Goal: Transaction & Acquisition: Purchase product/service

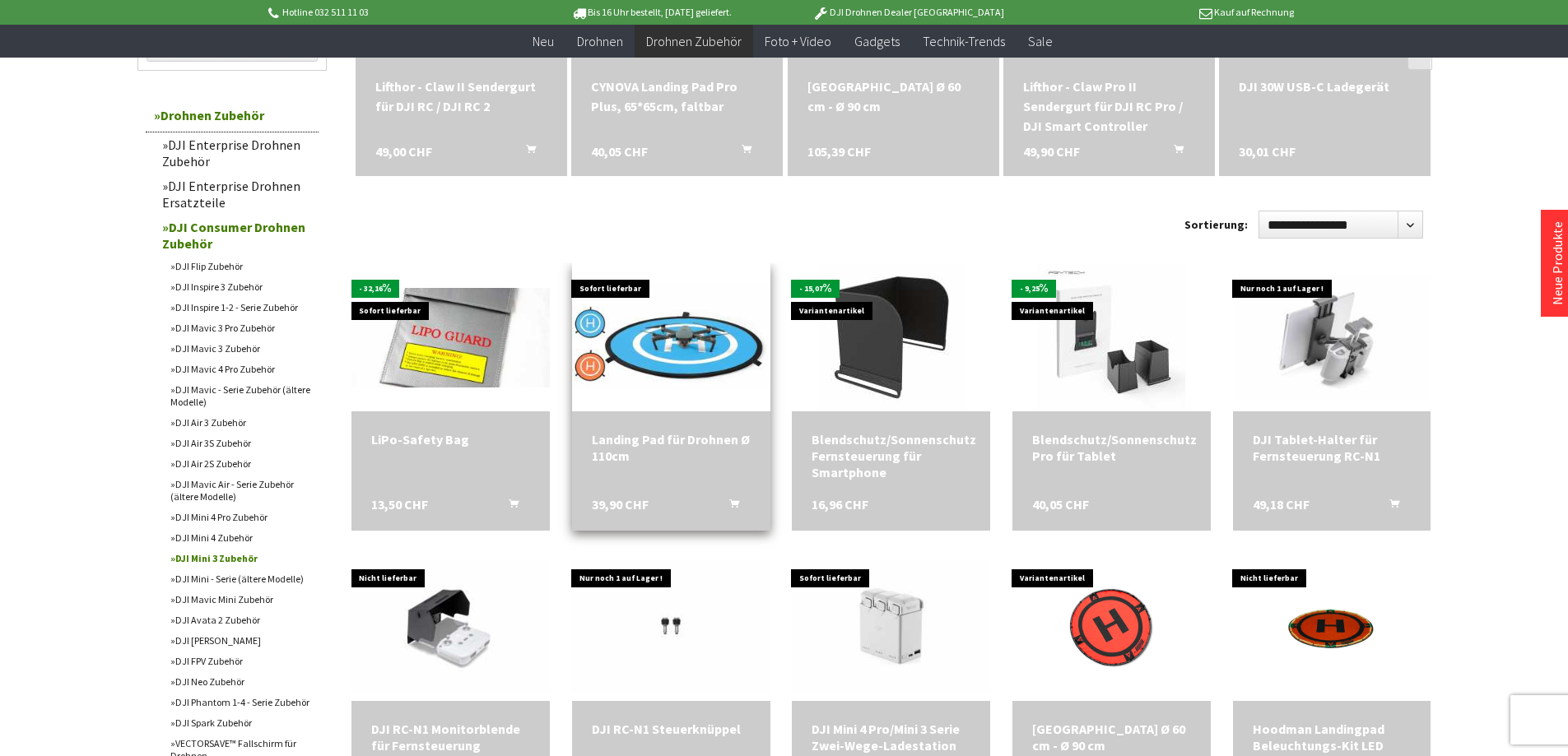
scroll to position [412, 0]
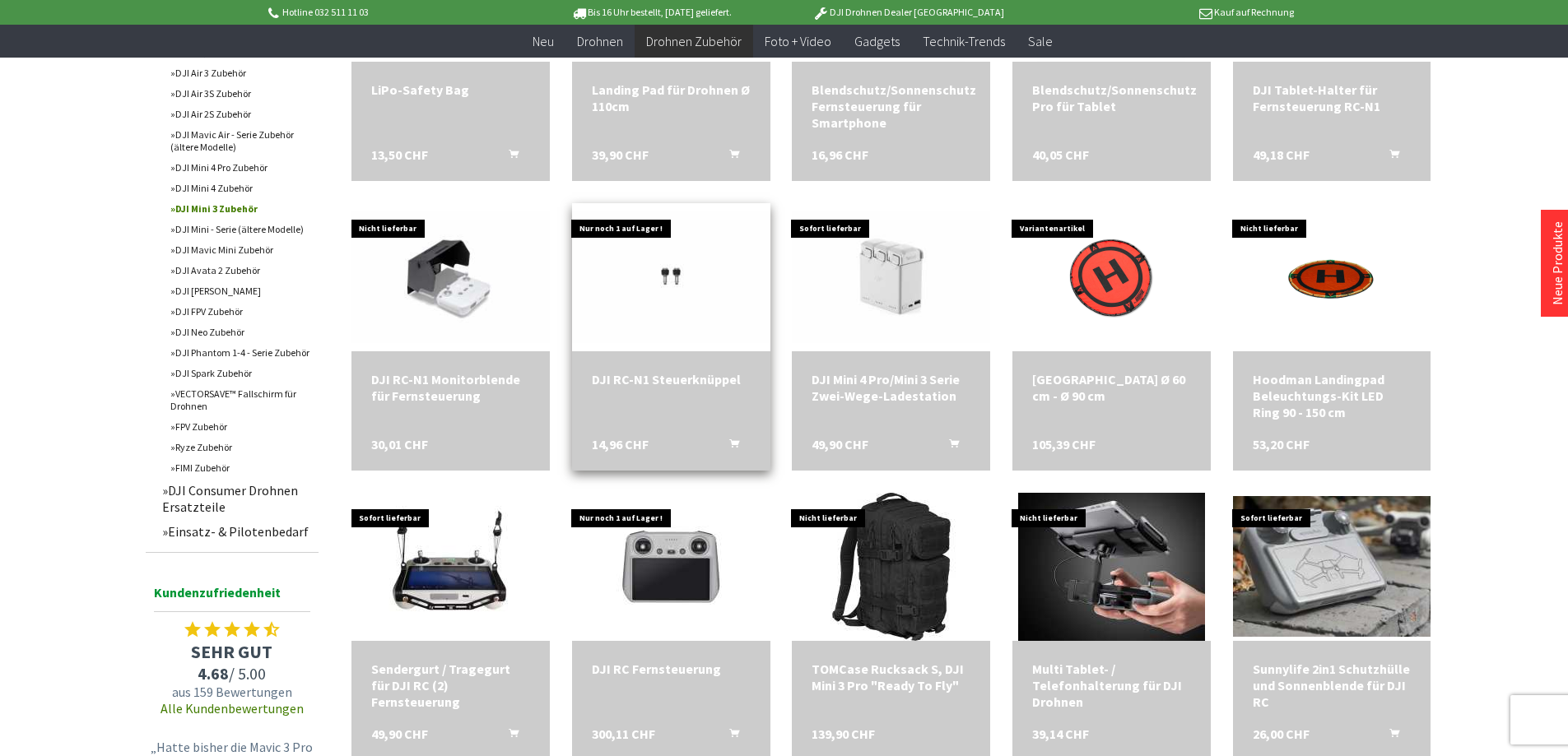
scroll to position [740, 0]
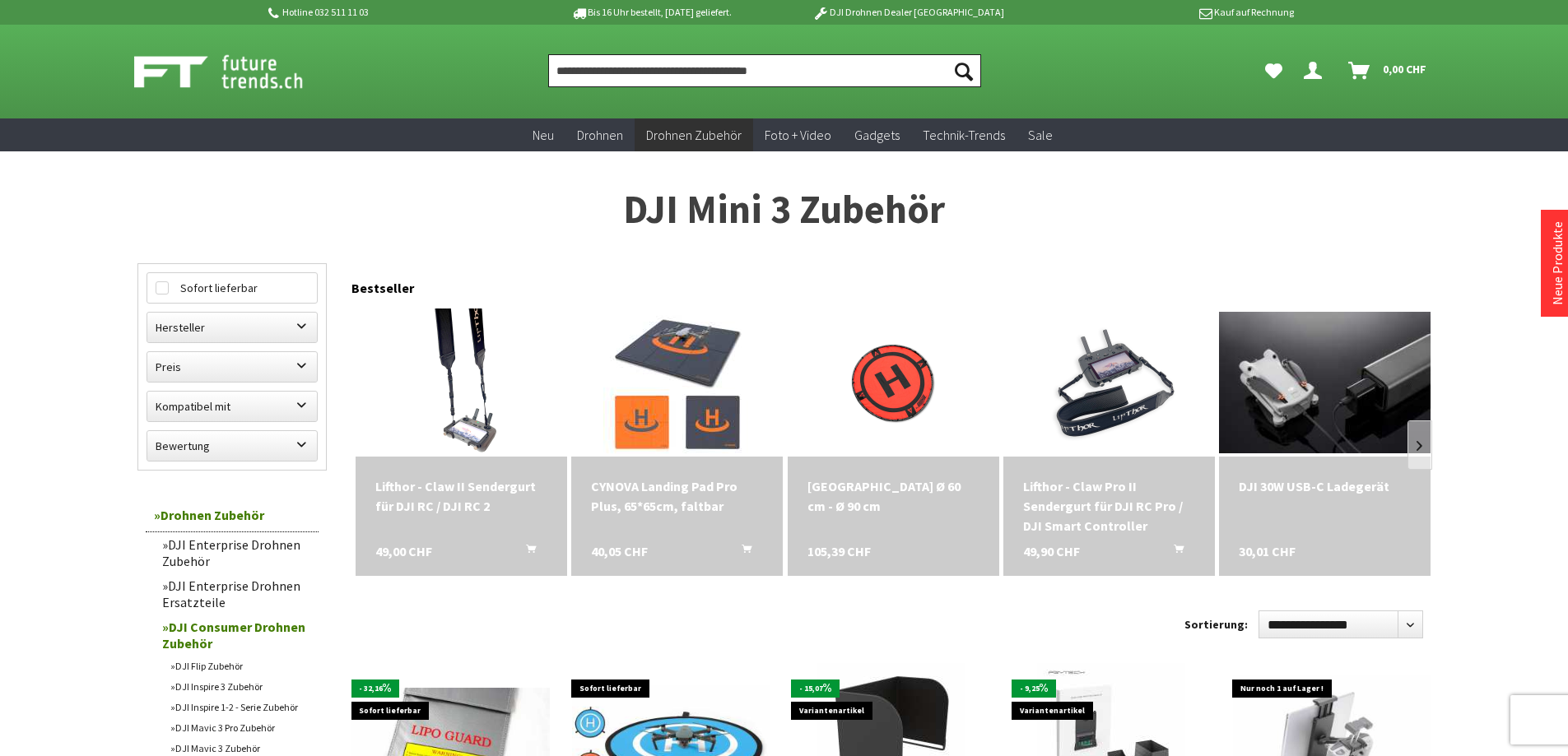
click at [632, 71] on input "Produkt, Marke, Kategorie, EAN, Artikelnummer…" at bounding box center [764, 71] width 433 height 33
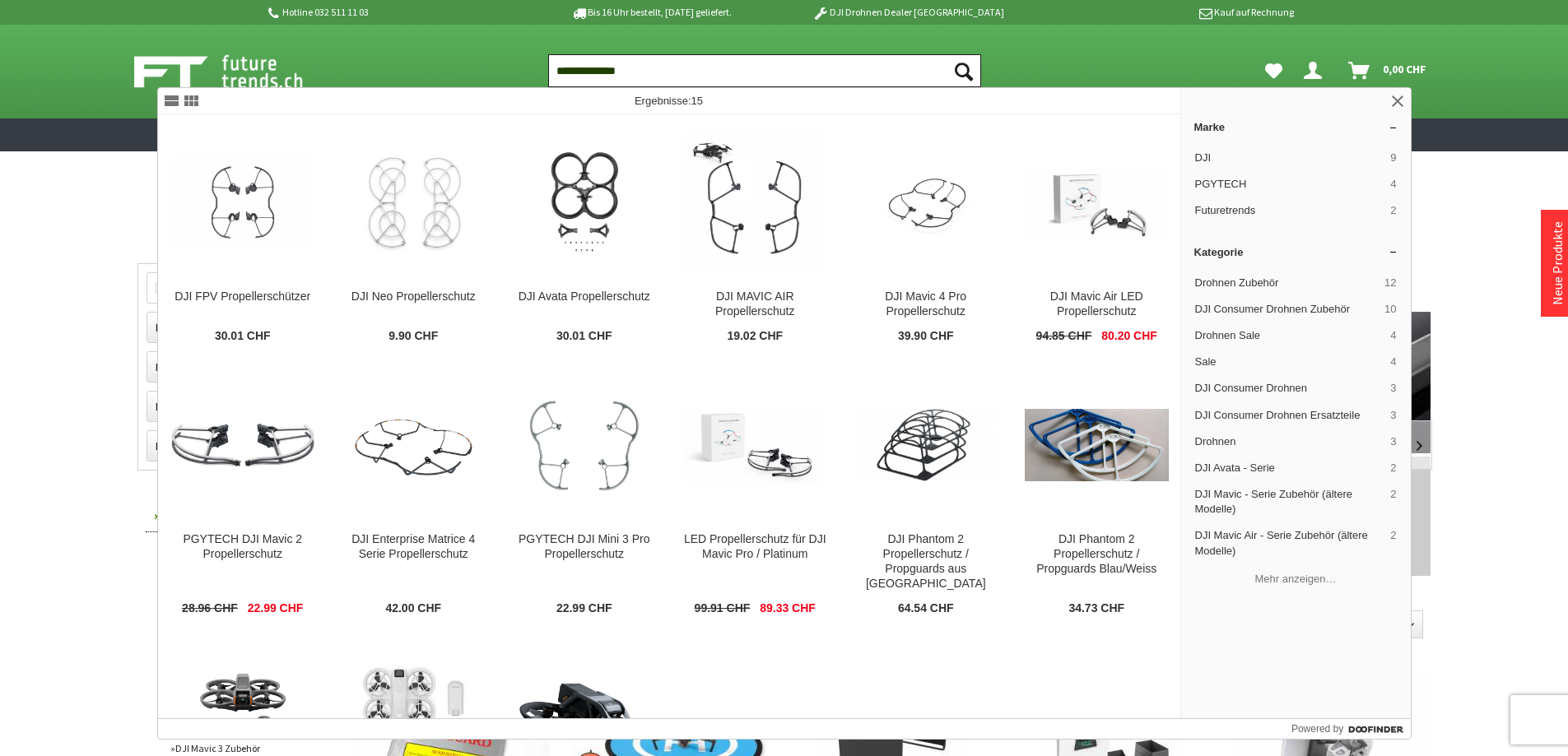
type input "**********"
click at [946, 54] on button "Suchen" at bounding box center [964, 71] width 35 height 33
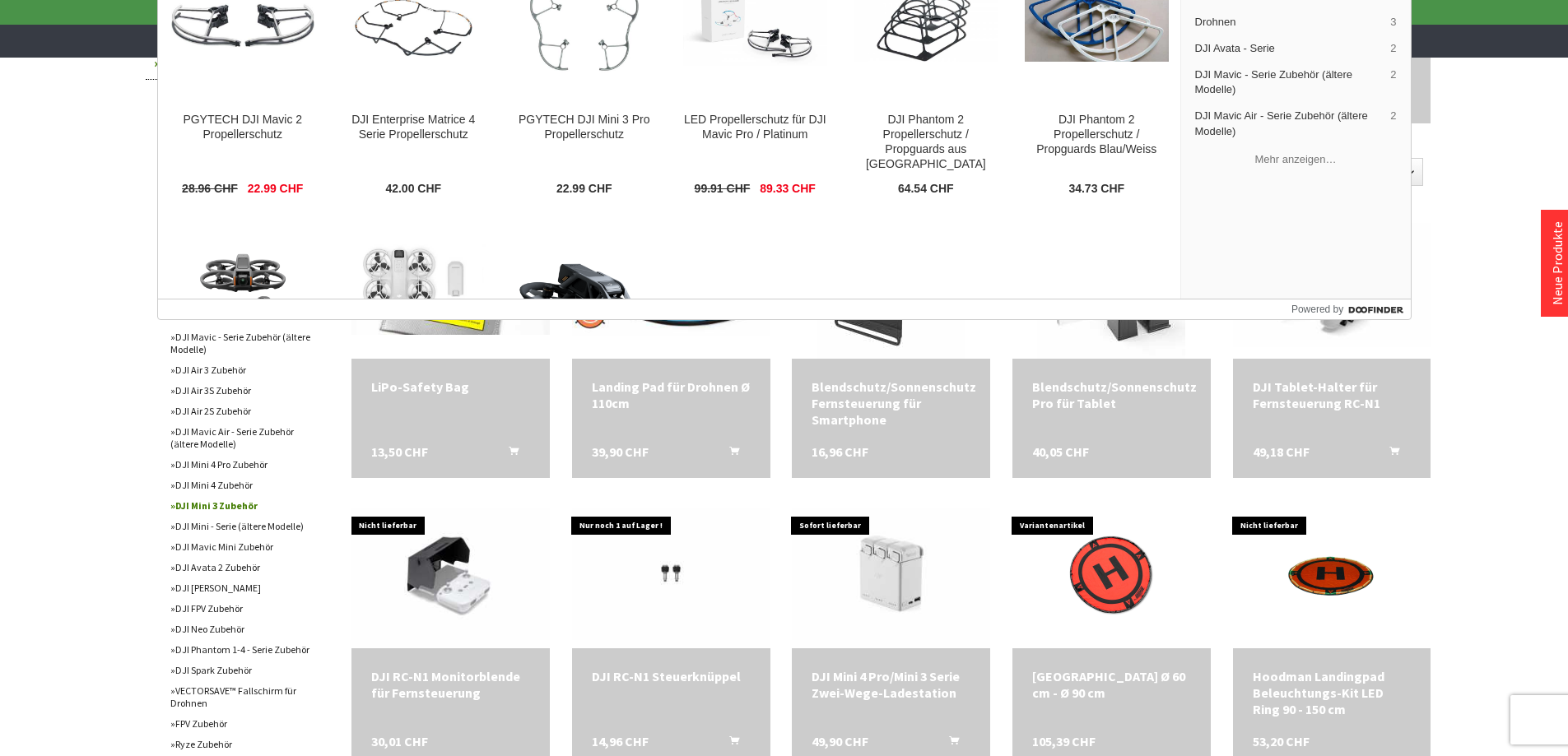
scroll to position [432, 0]
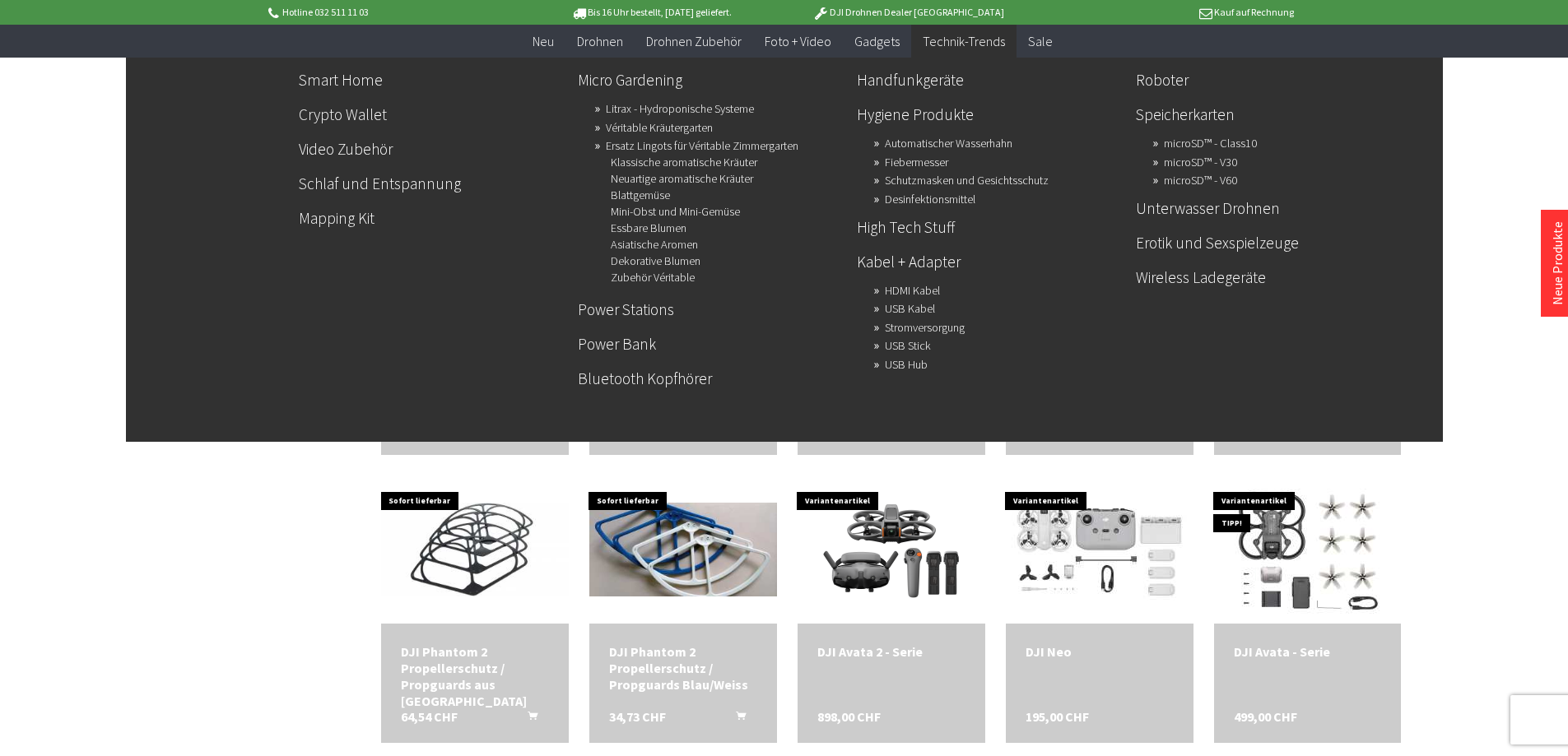
scroll to position [412, 0]
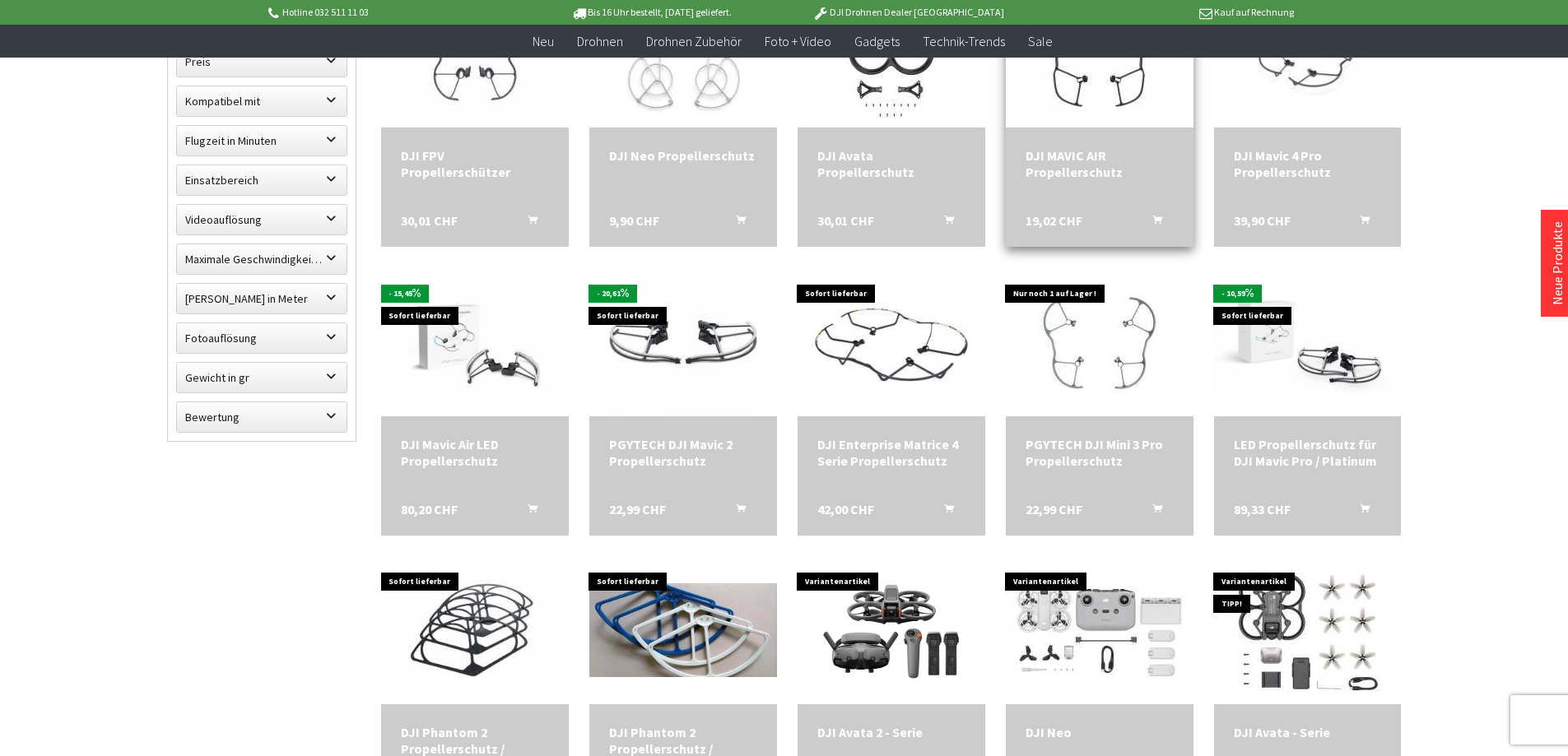
scroll to position [210, 0]
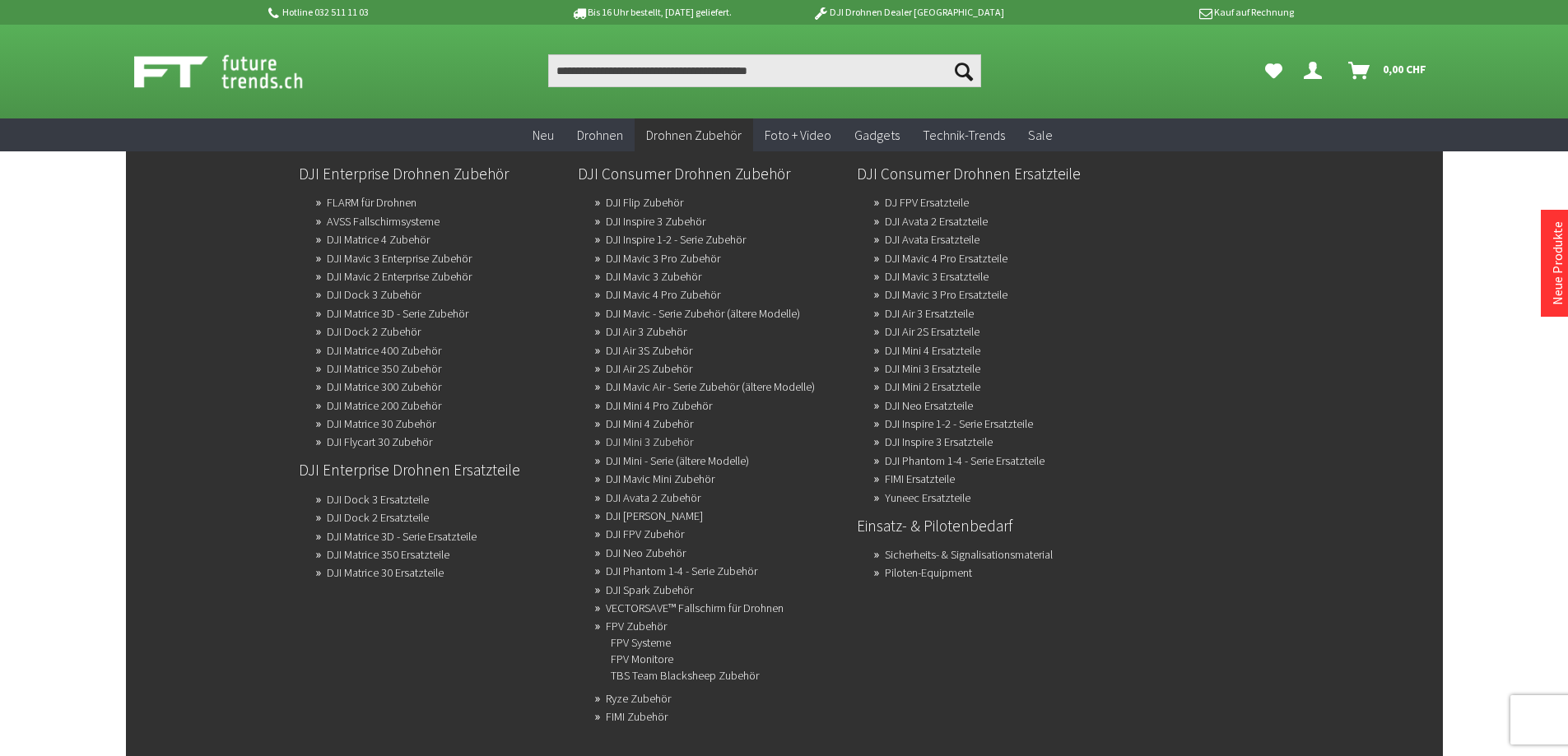
click at [656, 440] on link "DJI Mini 3 Zubehör" at bounding box center [649, 442] width 88 height 23
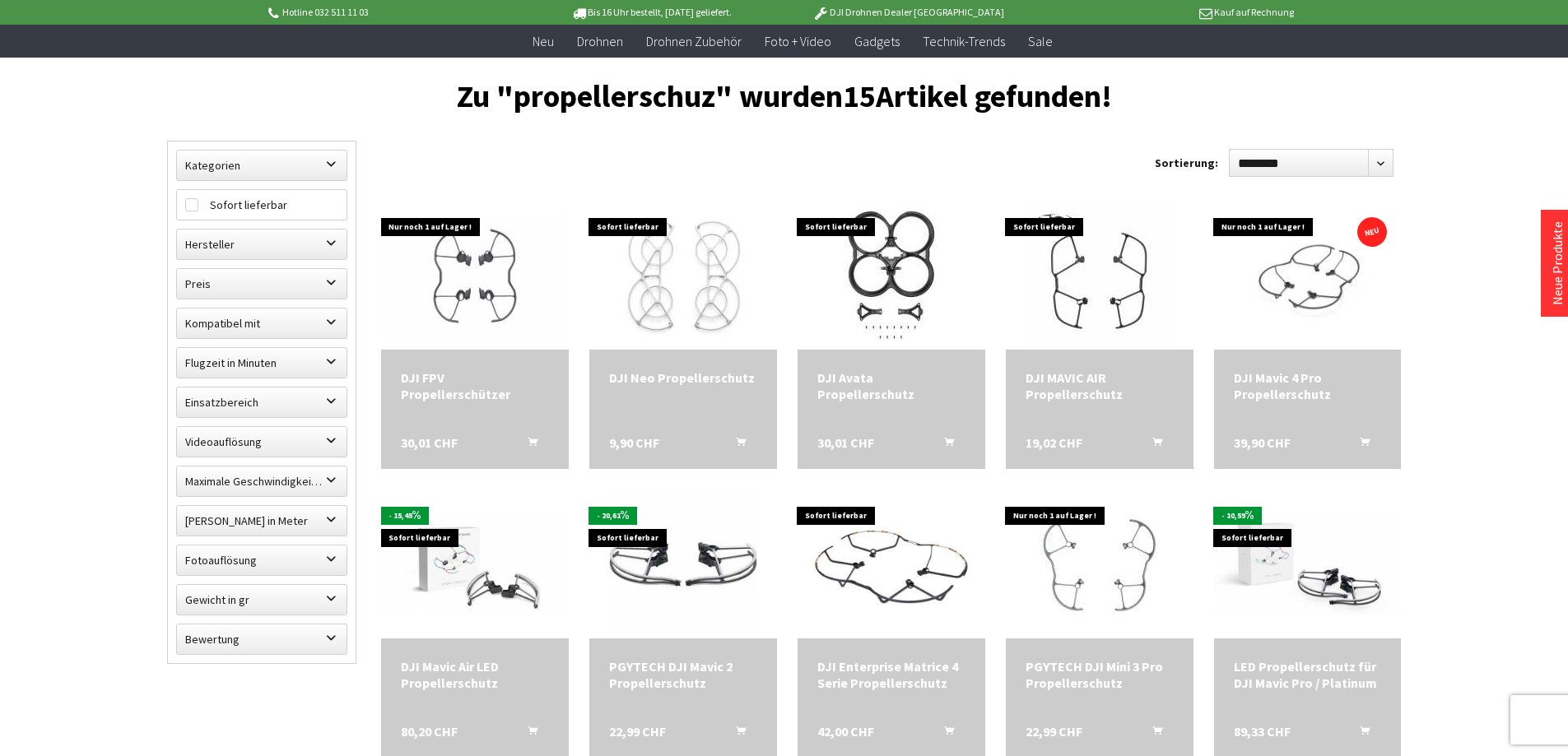
scroll to position [128, 0]
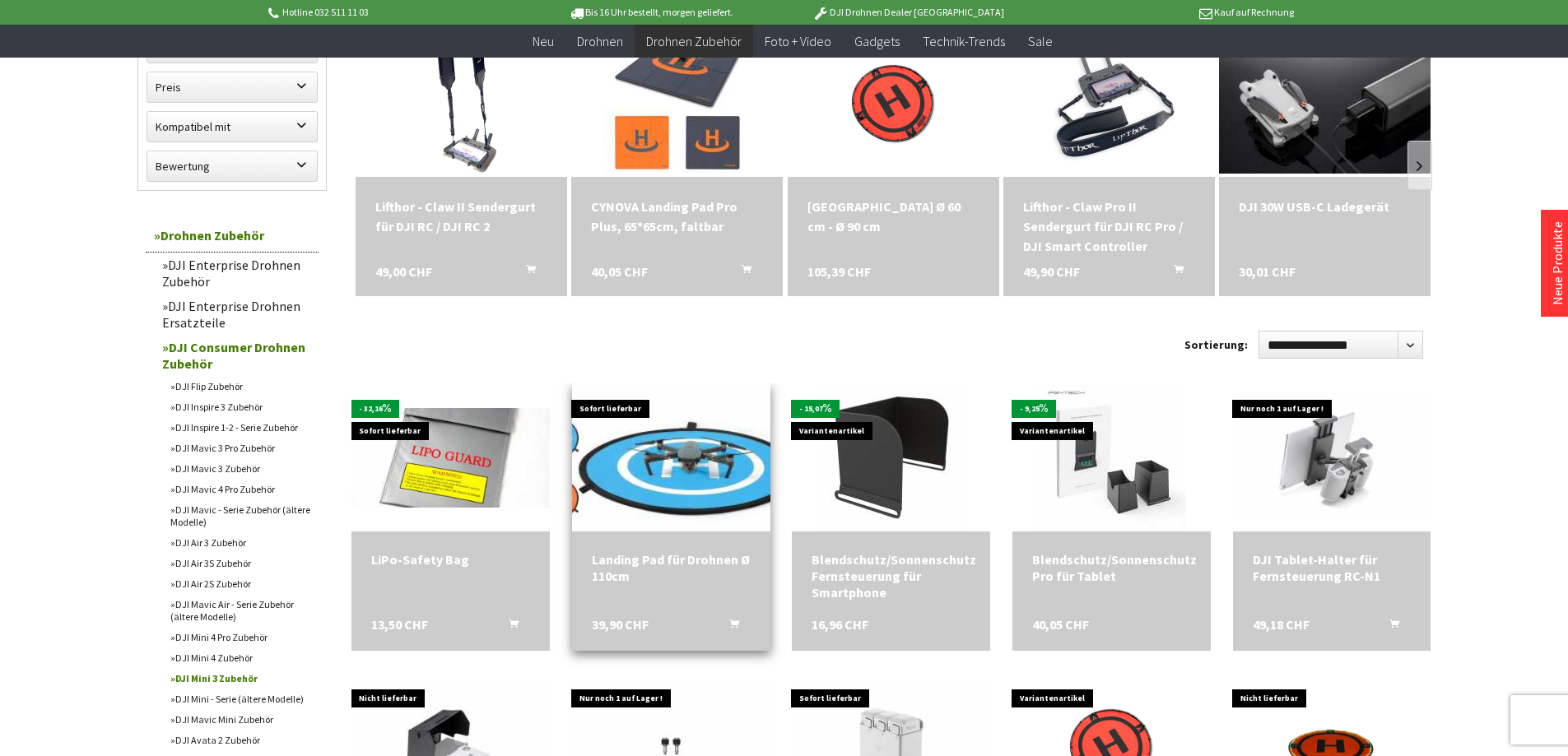
scroll to position [493, 0]
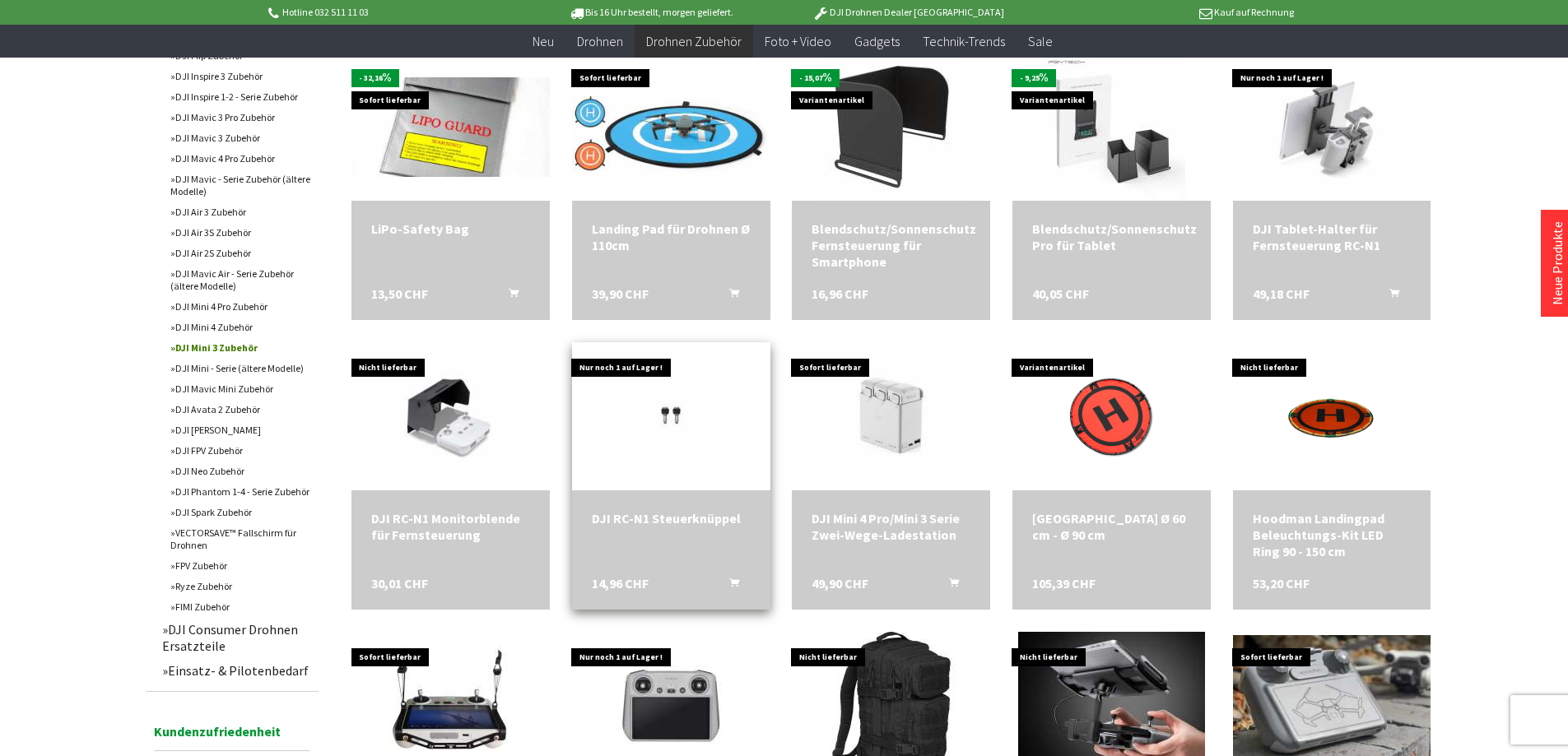
scroll to position [658, 0]
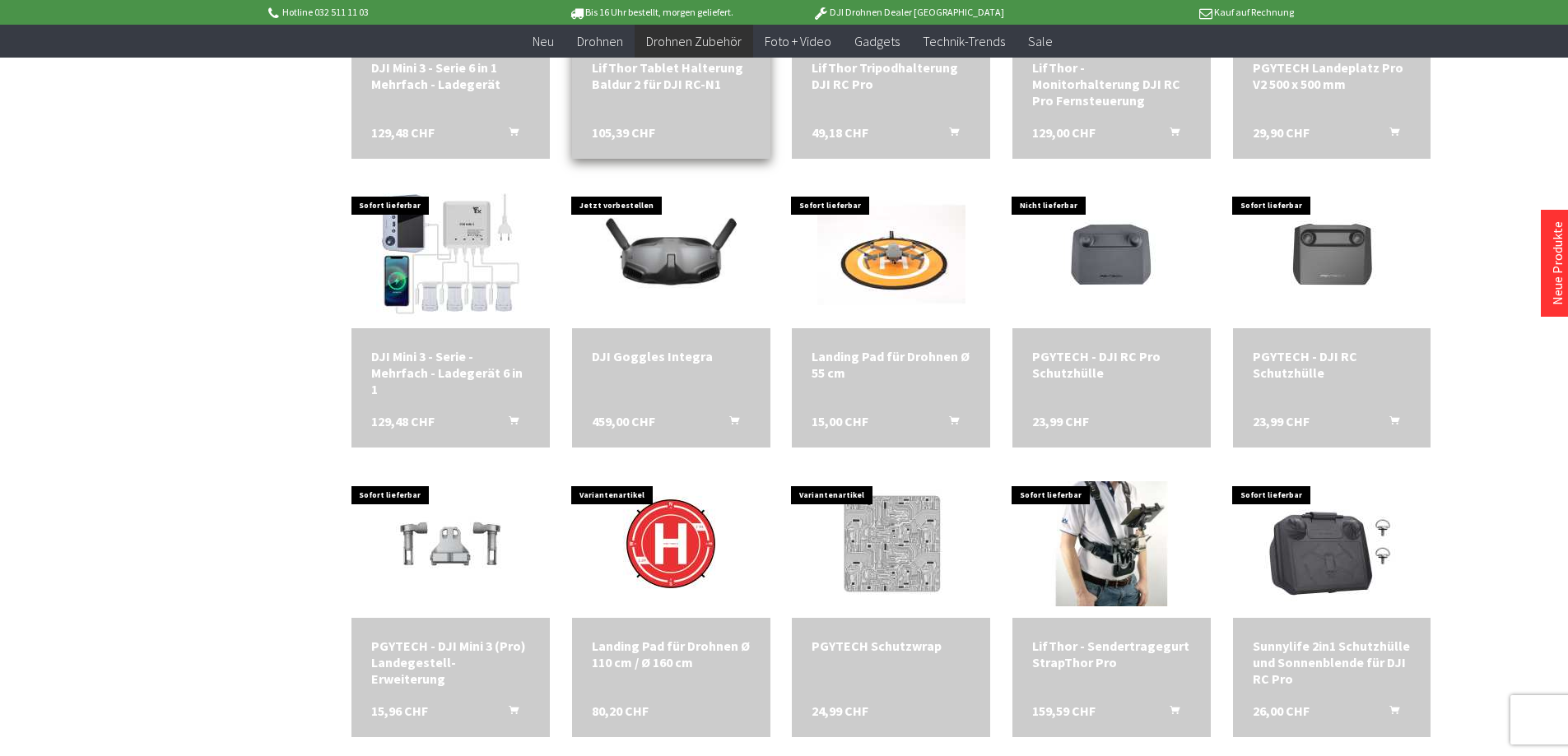
scroll to position [1645, 0]
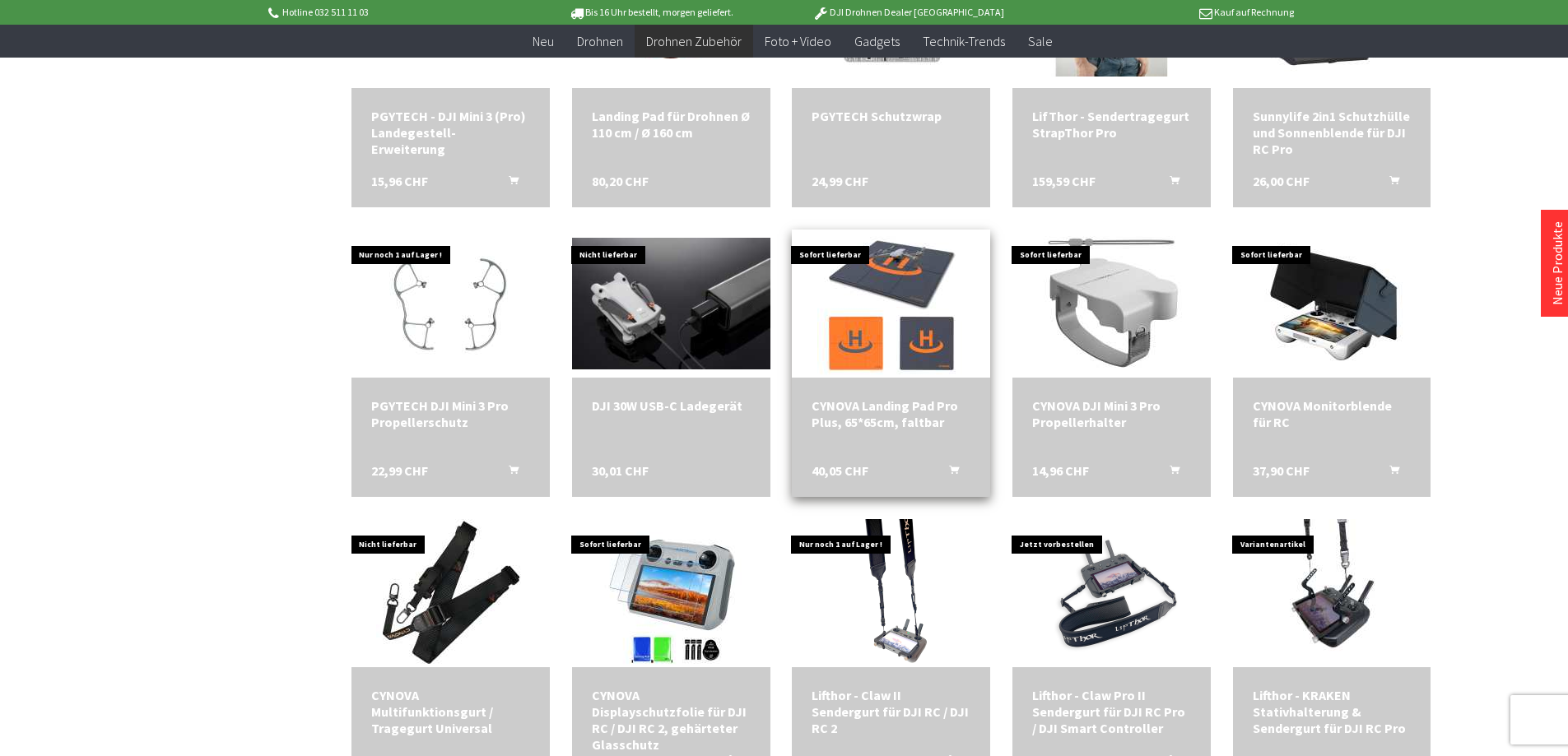
scroll to position [2140, 0]
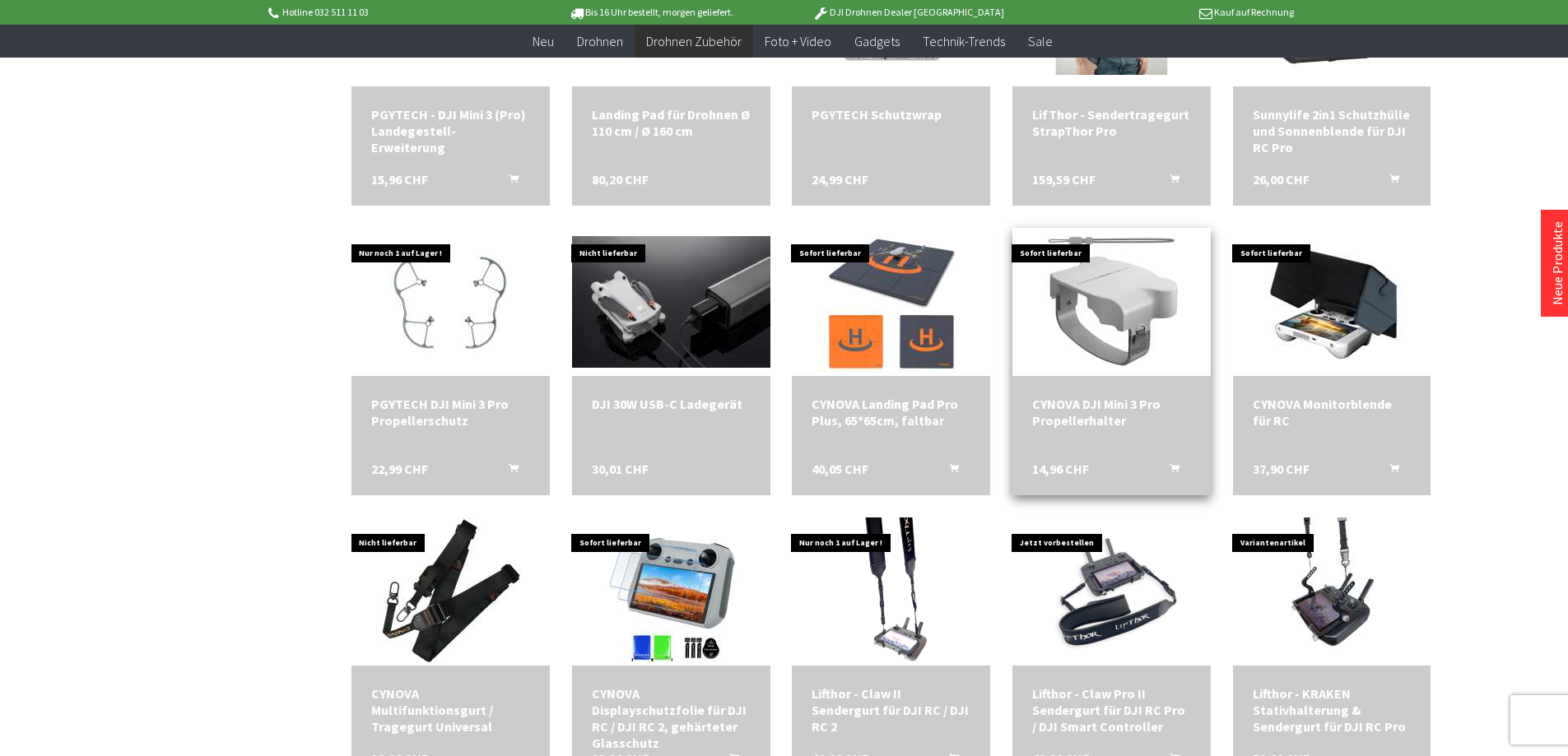
click at [1080, 434] on div "CYNOVA DJI Mini 3 Pro Propellerhalter 14,96 CHF In den Warenkorb" at bounding box center [1112, 435] width 199 height 120
click at [1061, 471] on span "14,96 CHF" at bounding box center [1060, 469] width 56 height 17
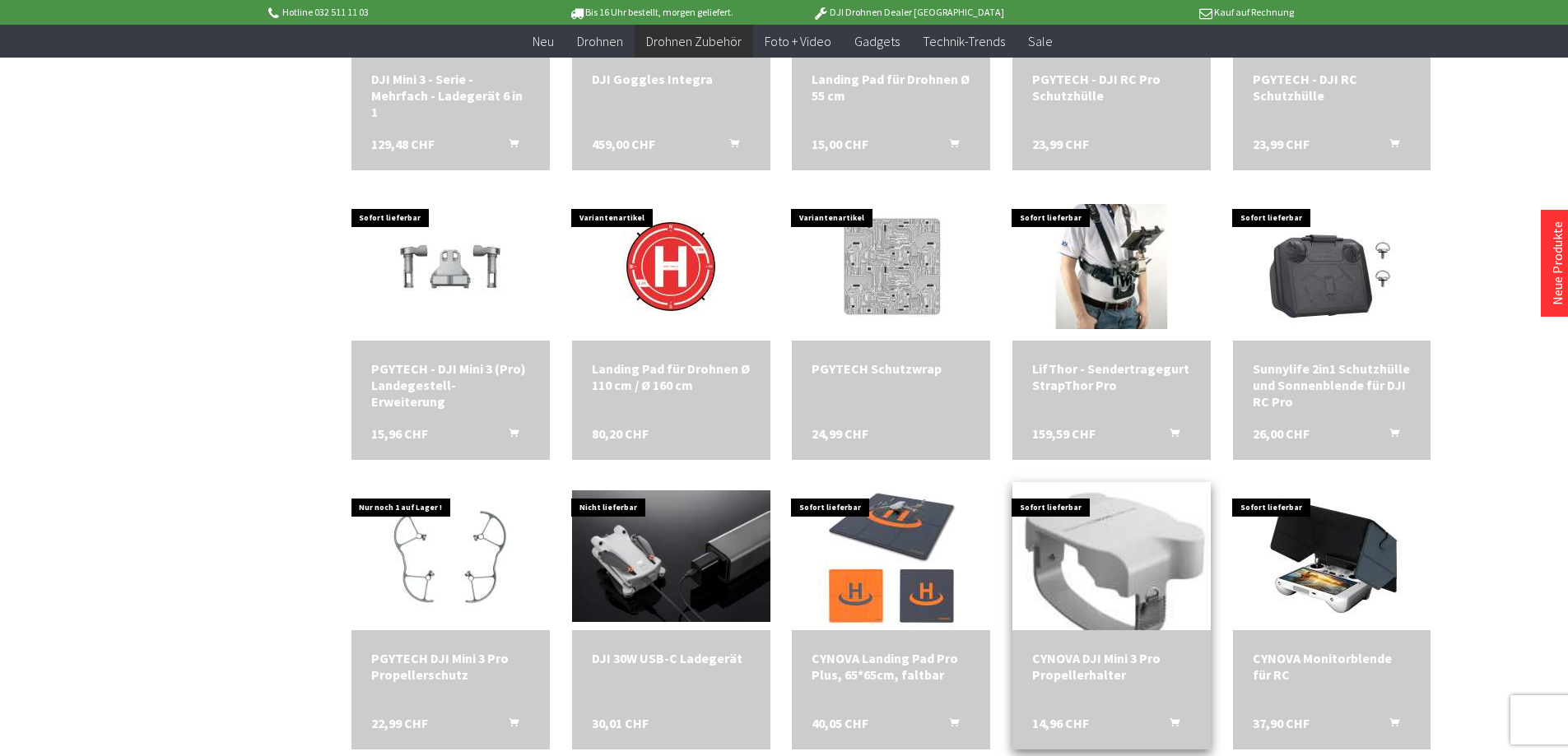
scroll to position [1031, 0]
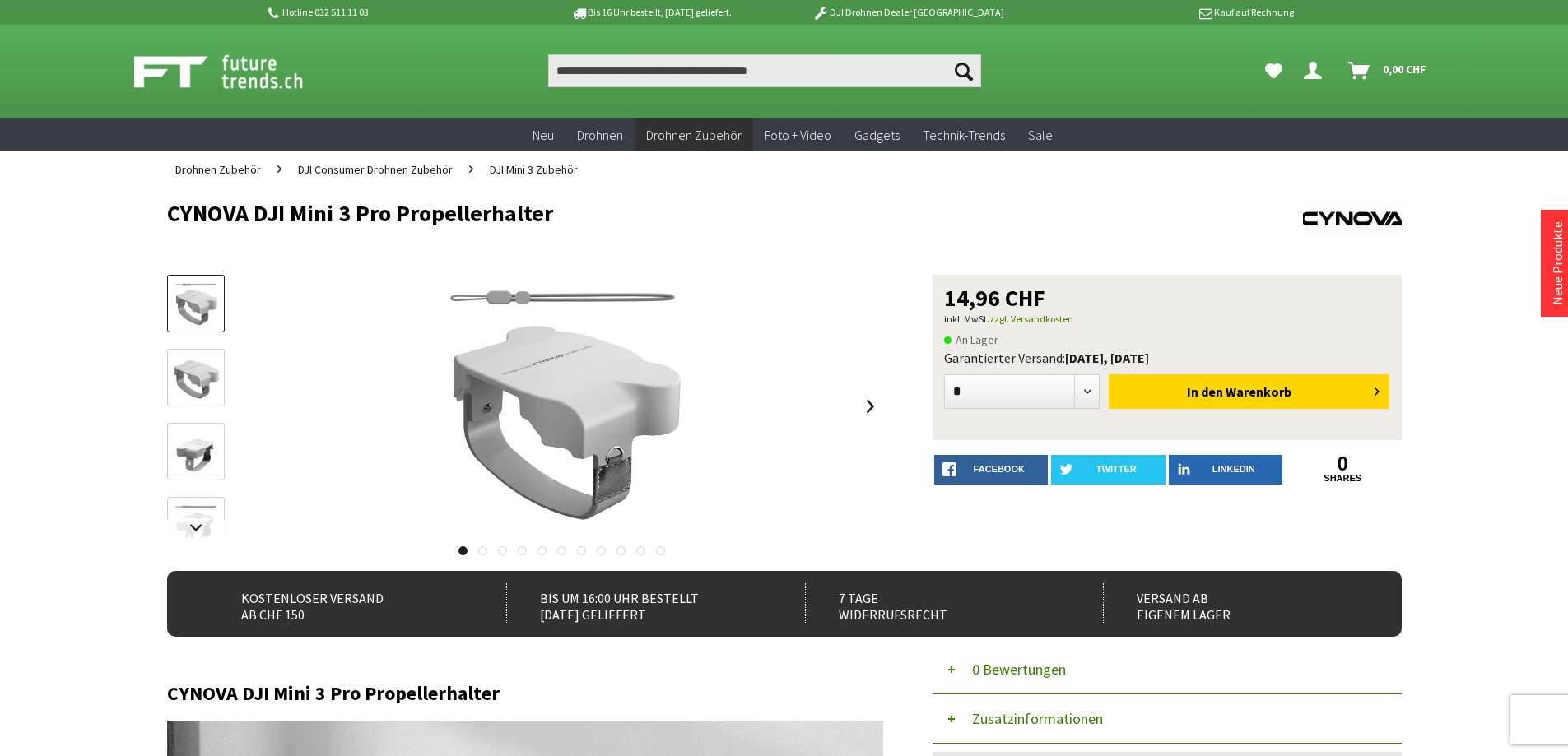
click at [1106, 306] on div "14,96 CHF" at bounding box center [1167, 298] width 446 height 23
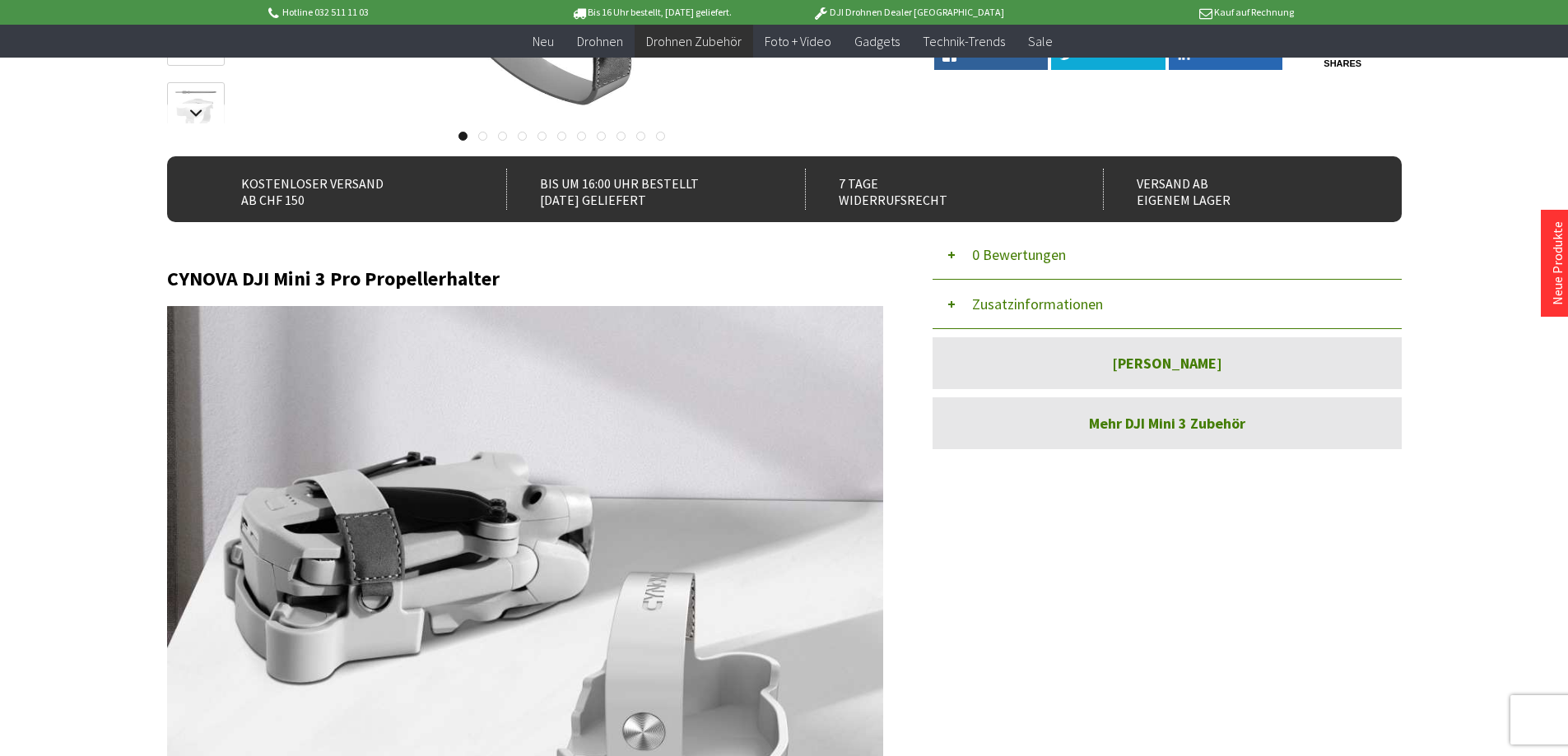
scroll to position [493, 0]
